Goal: Task Accomplishment & Management: Use online tool/utility

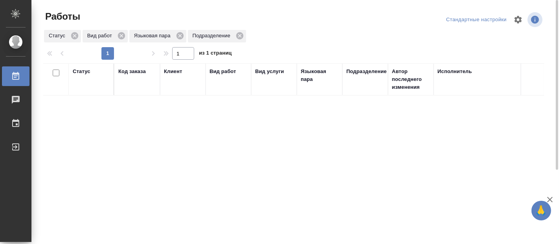
click at [361, 211] on div "Статус Код заказа Клиент Вид работ Вид услуги Языковая пара Подразделение Автор…" at bounding box center [293, 204] width 500 height 283
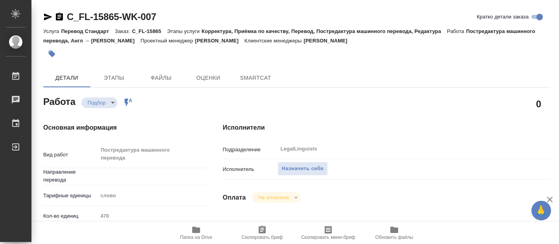
type textarea "x"
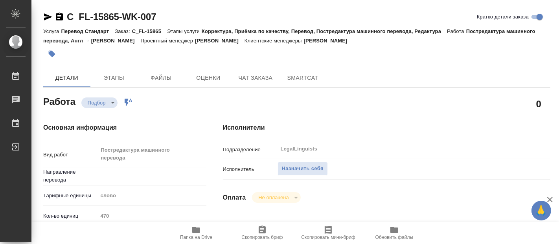
type textarea "x"
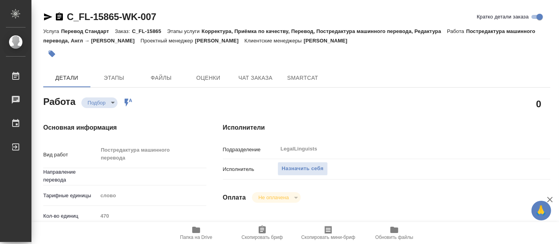
type textarea "x"
type input "англ-рус"
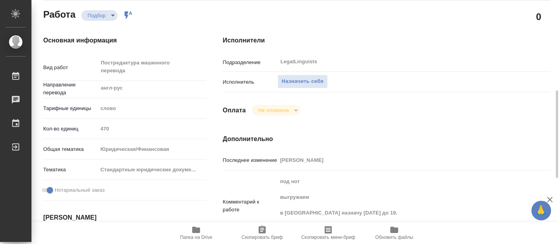
scroll to position [174, 0]
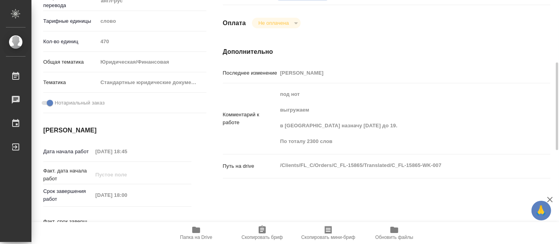
type textarea "x"
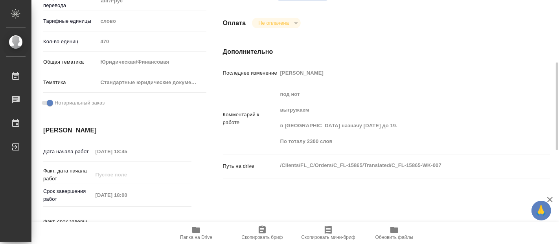
type textarea "x"
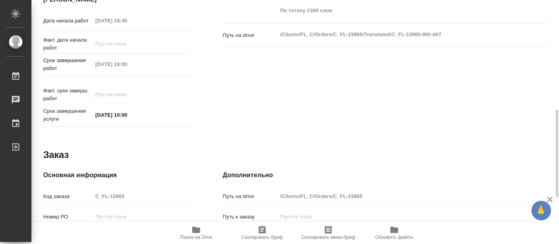
scroll to position [434, 0]
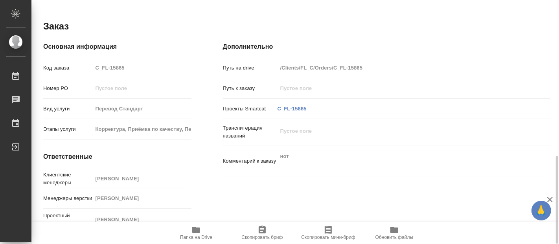
click at [195, 232] on icon "button" at bounding box center [196, 230] width 8 height 6
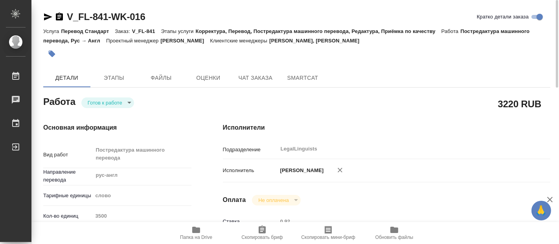
click at [368, 104] on div "3220 RUB" at bounding box center [386, 104] width 327 height 20
